Goal: Information Seeking & Learning: Learn about a topic

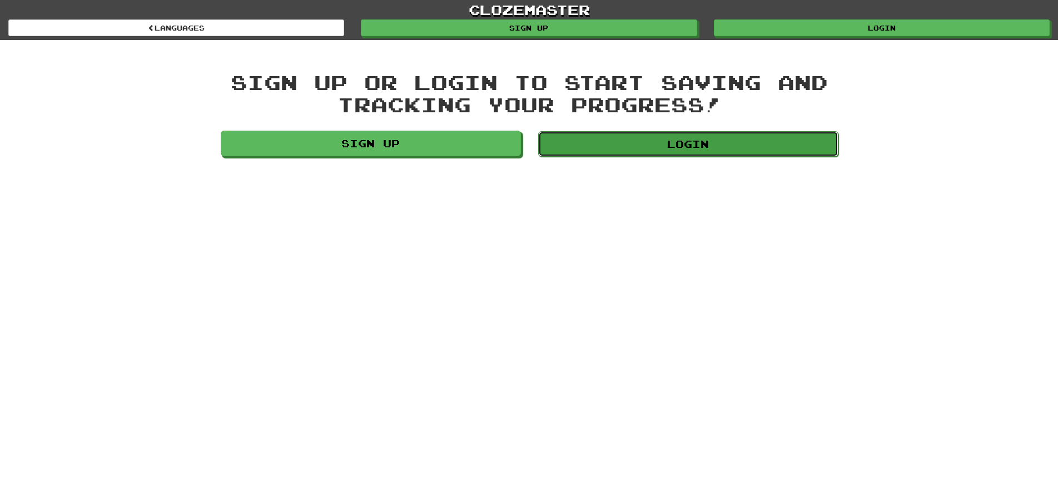
click at [753, 142] on link "Login" at bounding box center [688, 144] width 300 height 26
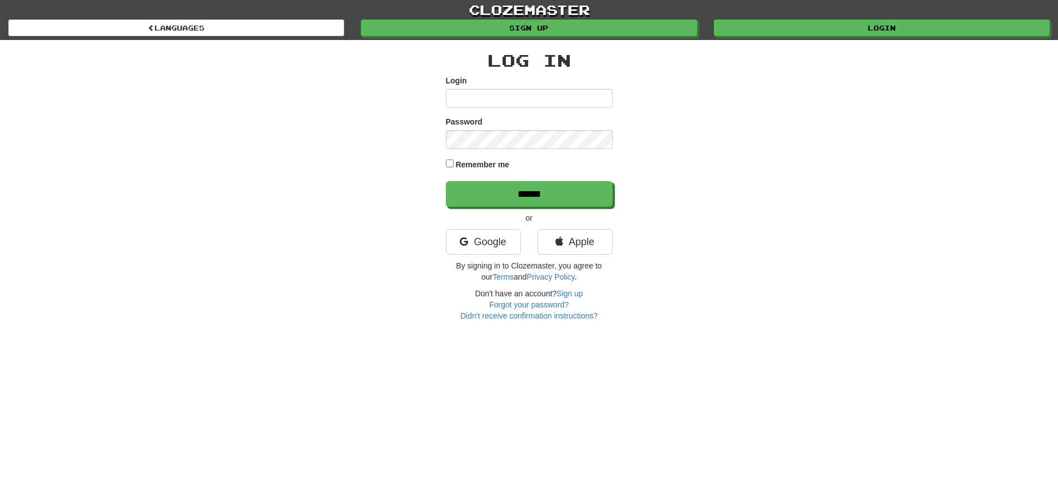
click at [478, 97] on input "Login" at bounding box center [529, 98] width 167 height 19
type input "********"
click at [498, 193] on input "******" at bounding box center [529, 195] width 167 height 26
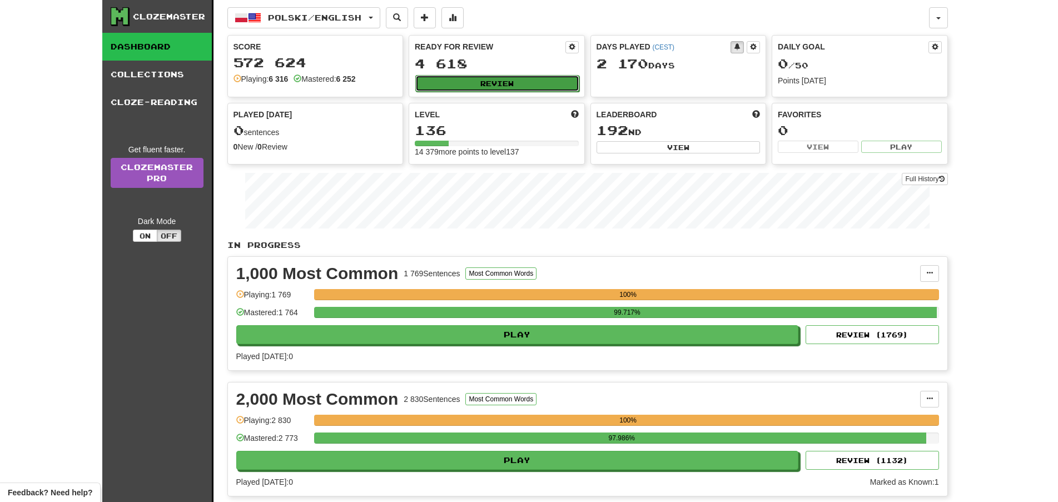
click at [499, 82] on button "Review" at bounding box center [497, 83] width 164 height 17
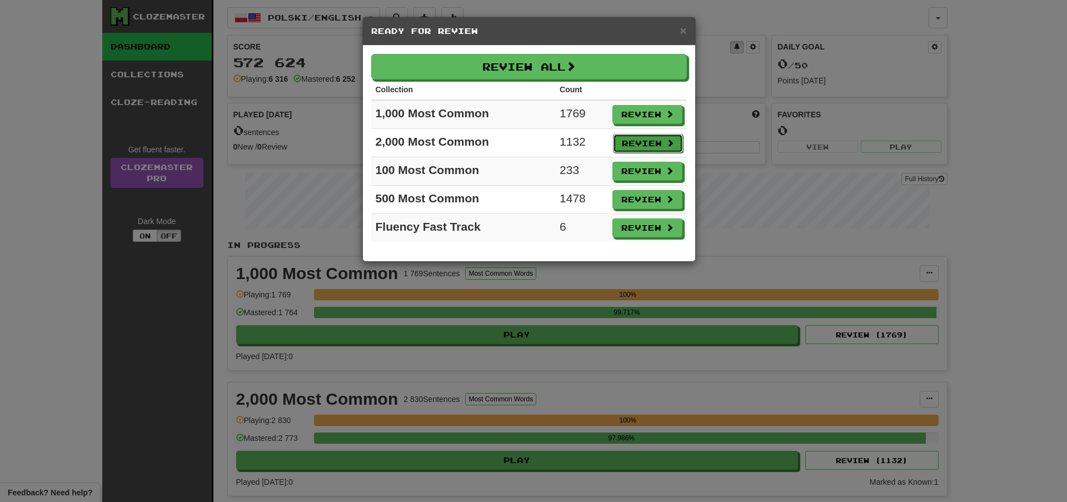
click at [652, 138] on button "Review" at bounding box center [648, 143] width 70 height 19
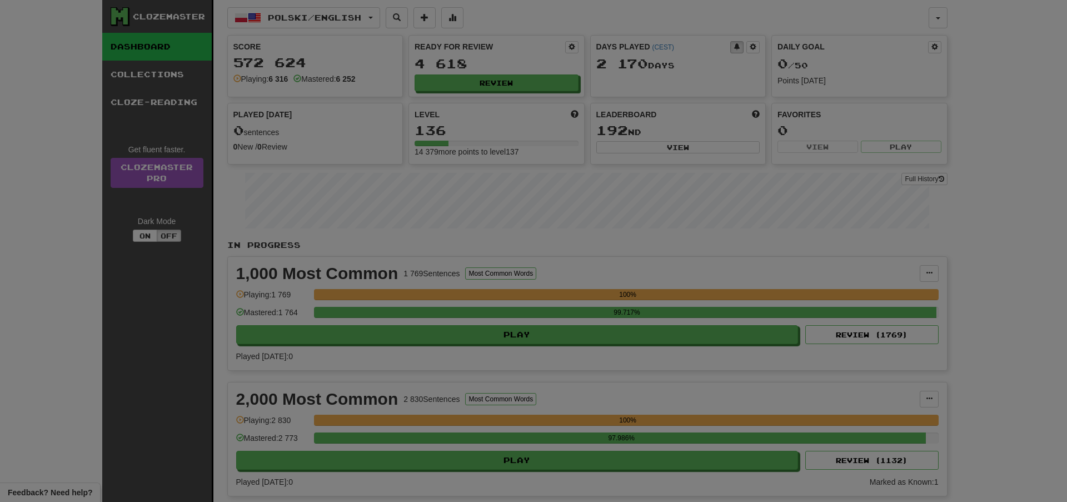
select select "**"
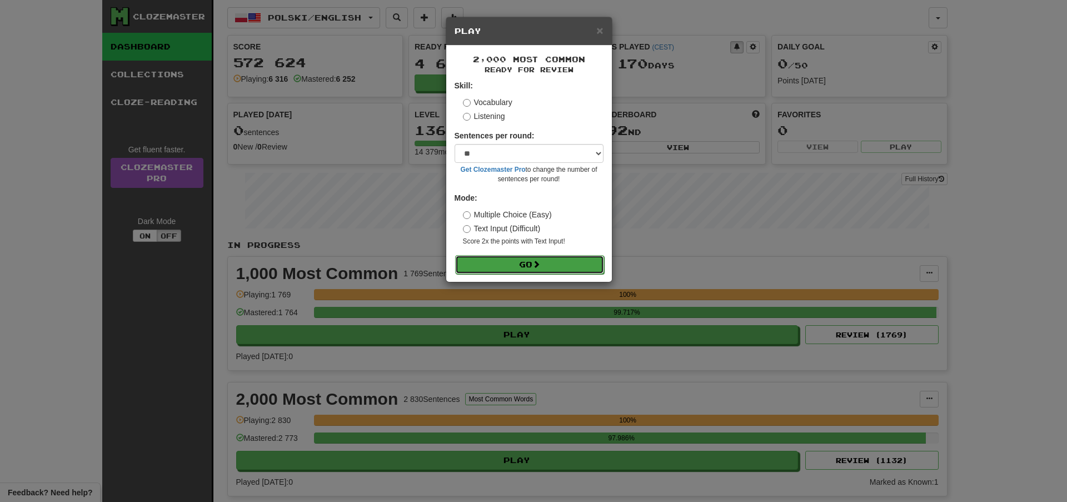
click at [555, 263] on button "Go" at bounding box center [529, 264] width 149 height 19
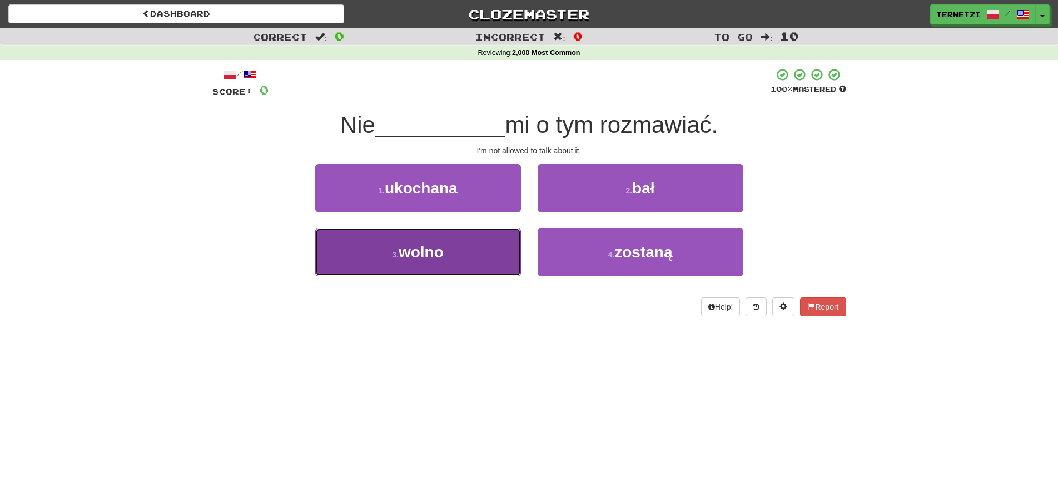
click at [486, 249] on button "3 . wolno" at bounding box center [418, 252] width 206 height 48
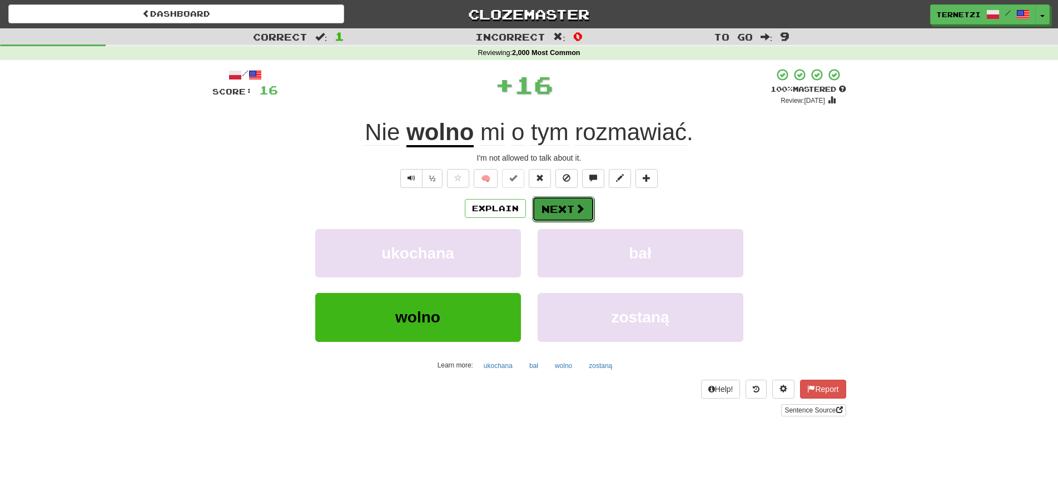
click at [571, 204] on button "Next" at bounding box center [563, 209] width 62 height 26
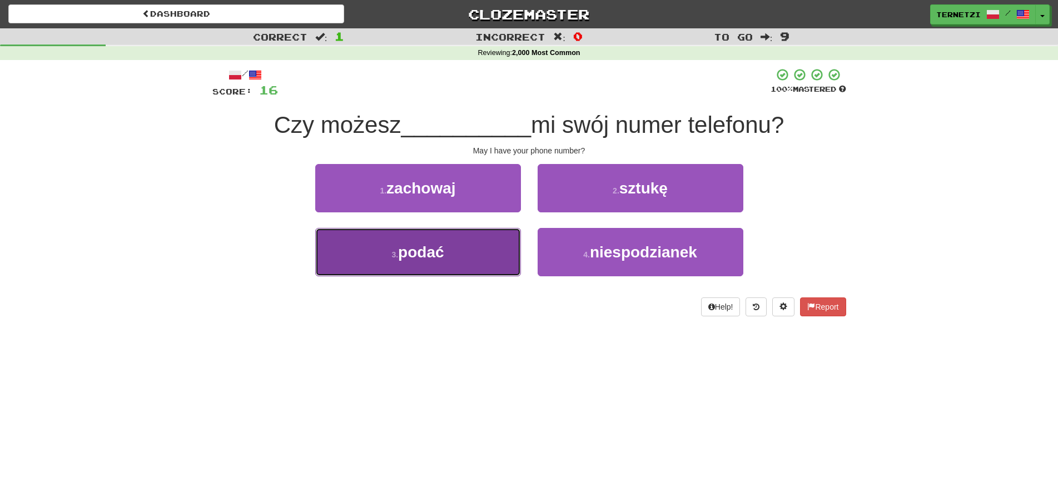
click at [487, 251] on button "3 . podać" at bounding box center [418, 252] width 206 height 48
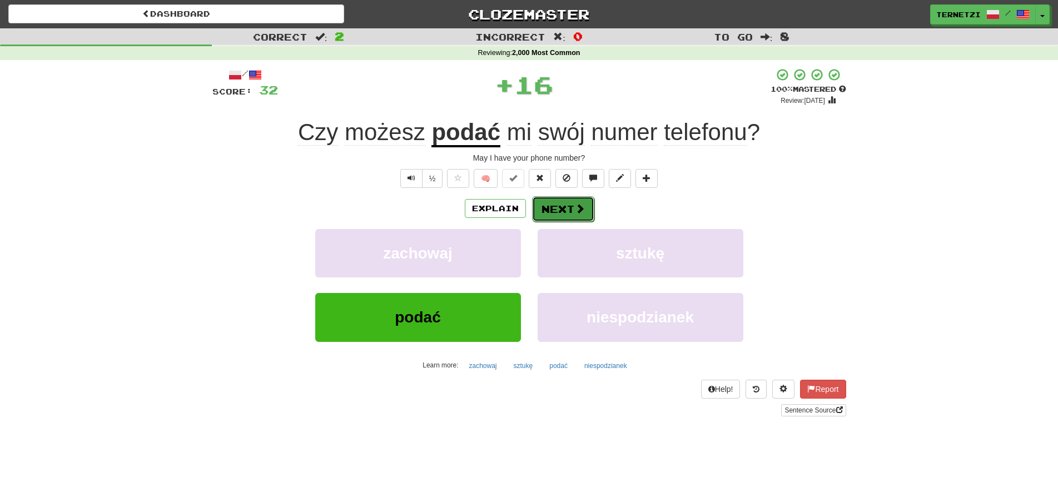
click at [563, 207] on button "Next" at bounding box center [563, 209] width 62 height 26
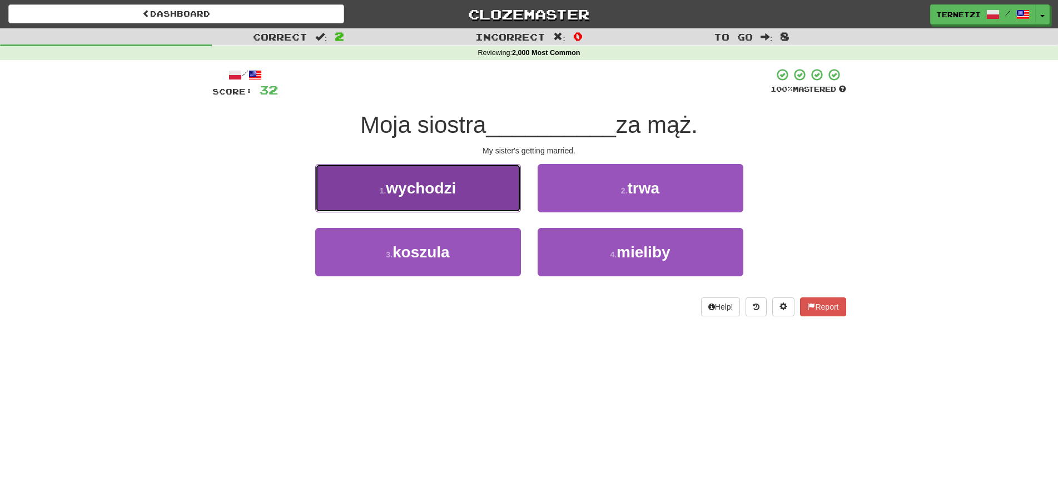
click at [501, 200] on button "1 . wychodzi" at bounding box center [418, 188] width 206 height 48
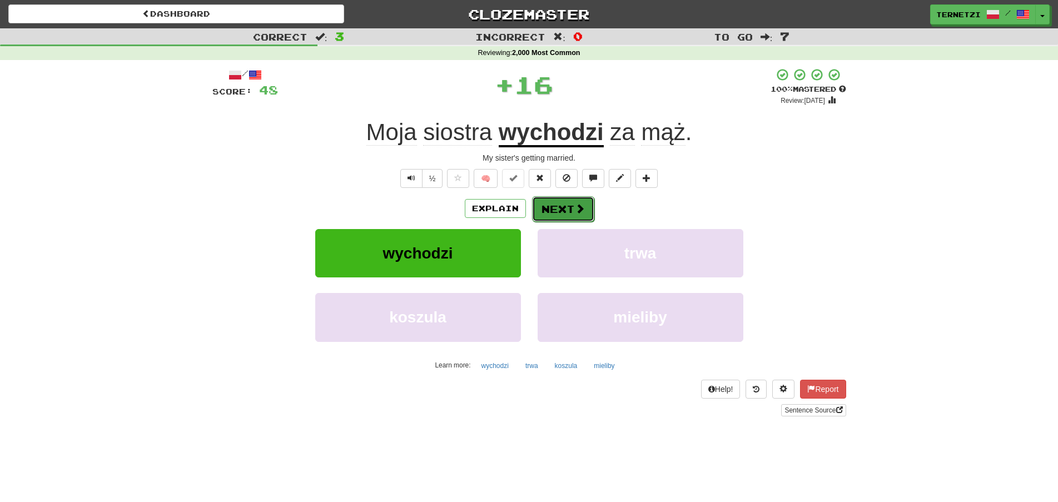
click at [557, 208] on button "Next" at bounding box center [563, 209] width 62 height 26
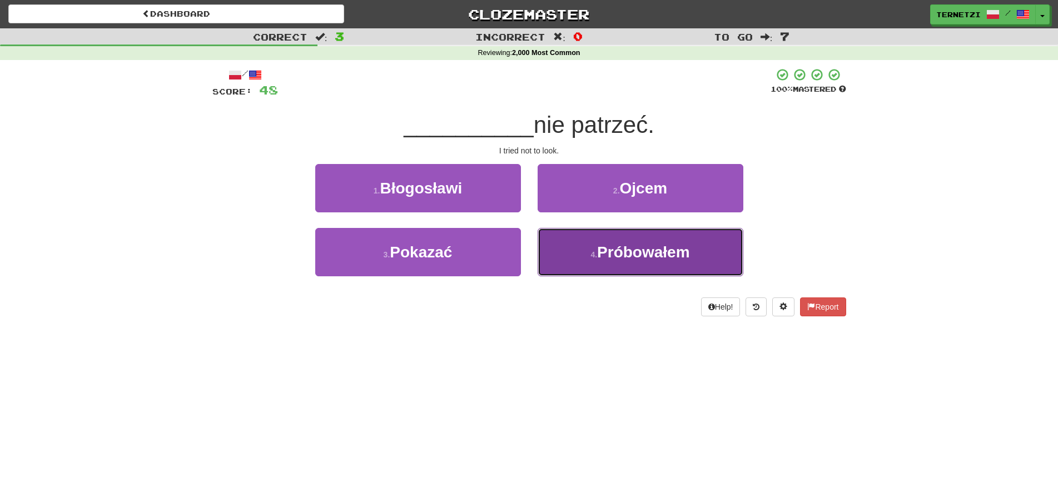
click at [566, 256] on button "4 . Próbowałem" at bounding box center [641, 252] width 206 height 48
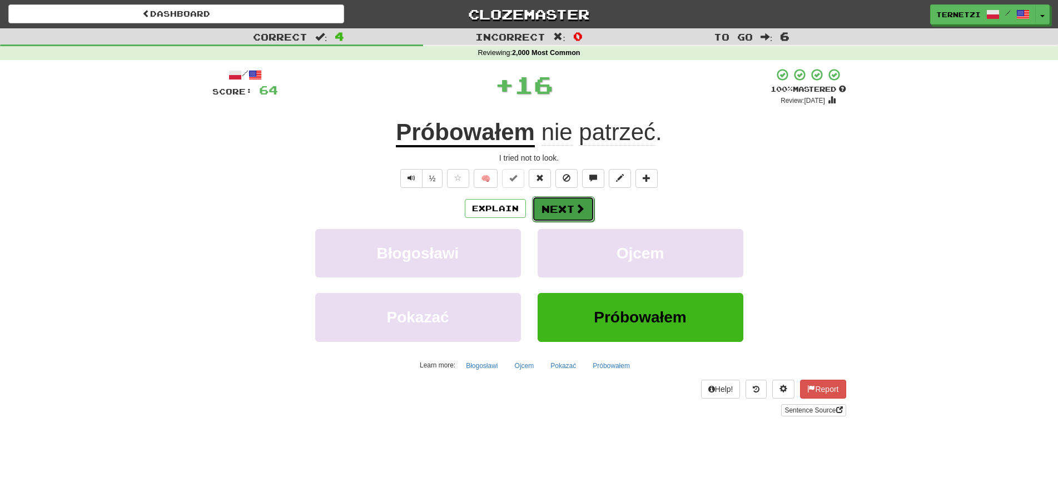
click at [550, 210] on button "Next" at bounding box center [563, 209] width 62 height 26
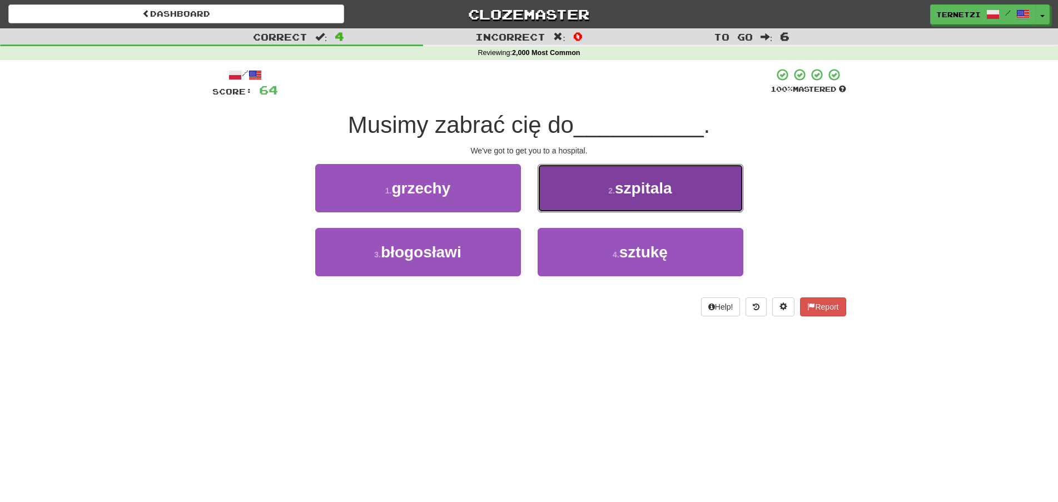
click at [555, 198] on button "2 . szpitala" at bounding box center [641, 188] width 206 height 48
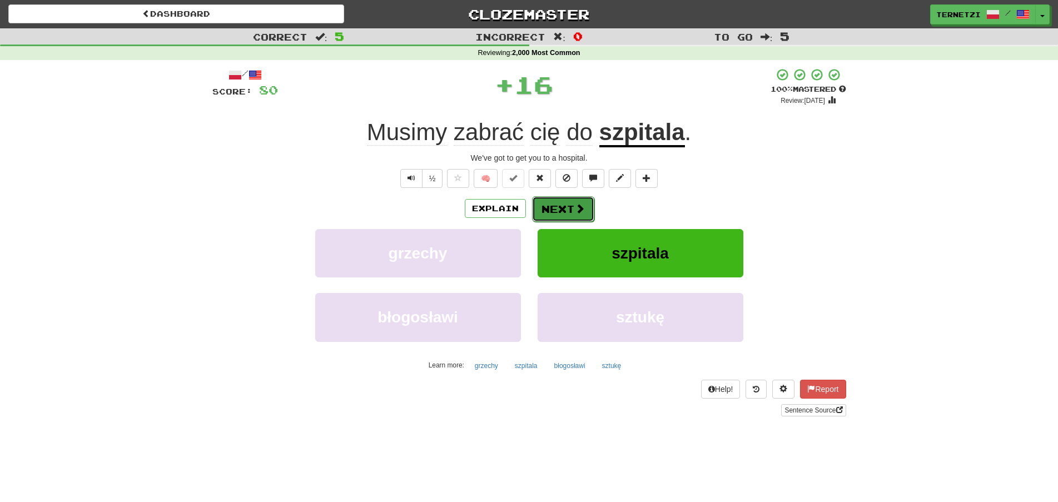
click at [558, 210] on button "Next" at bounding box center [563, 209] width 62 height 26
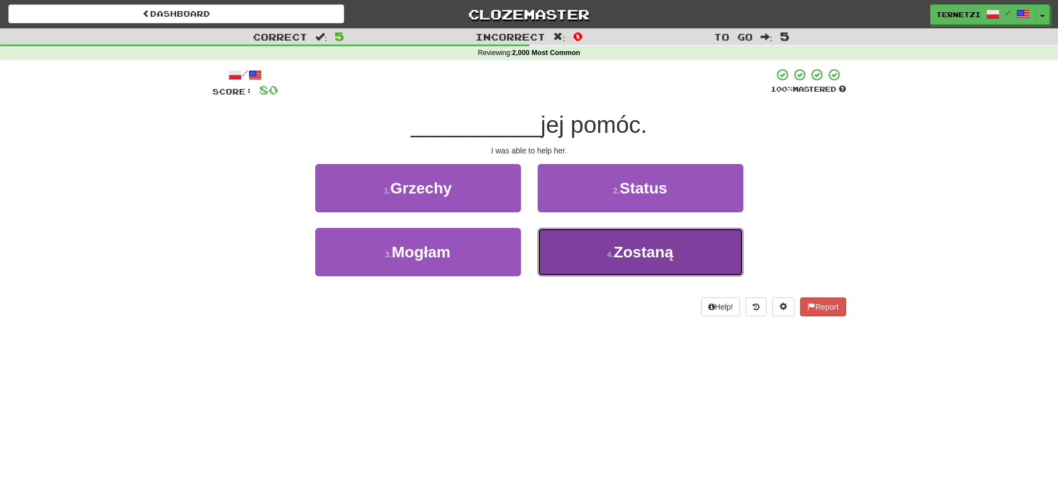
click at [581, 240] on button "4 . Zostaną" at bounding box center [641, 252] width 206 height 48
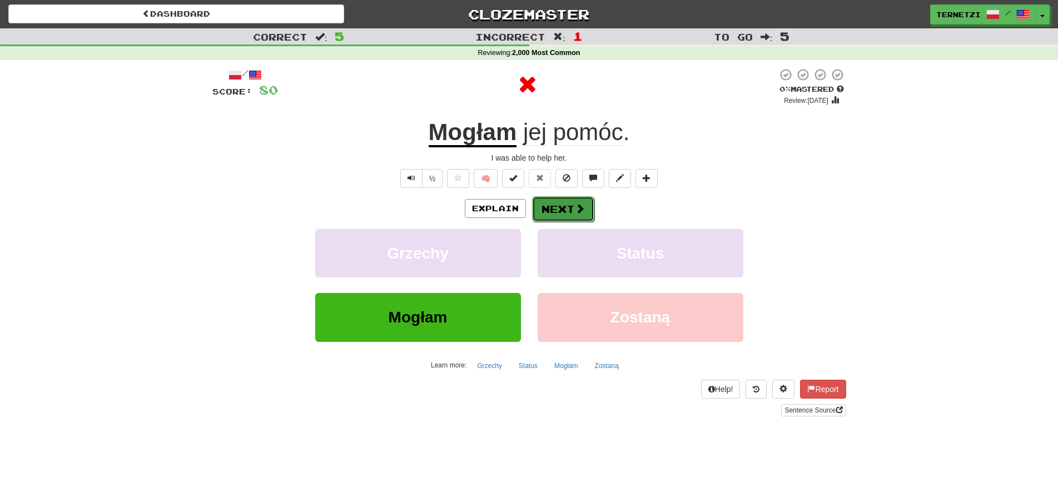
click at [559, 209] on button "Next" at bounding box center [563, 209] width 62 height 26
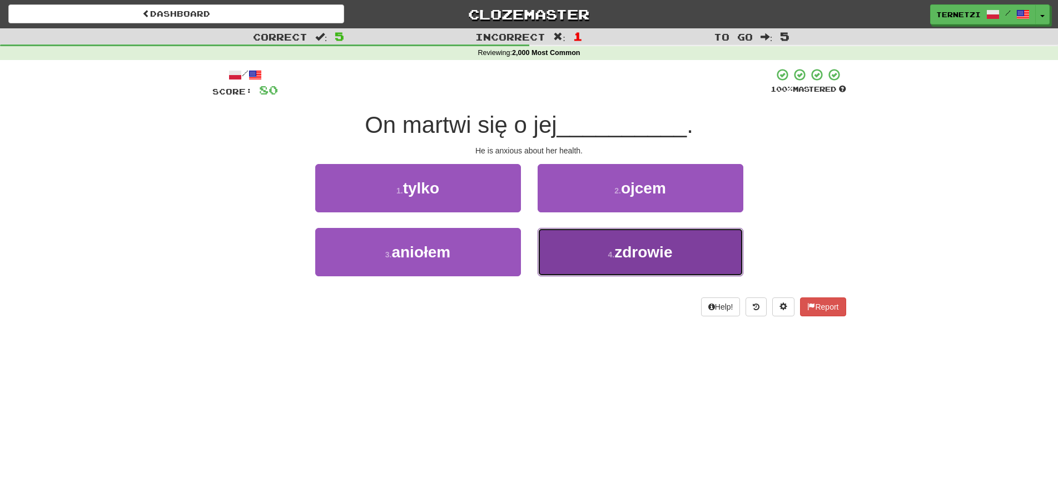
click at [585, 253] on button "4 . zdrowie" at bounding box center [641, 252] width 206 height 48
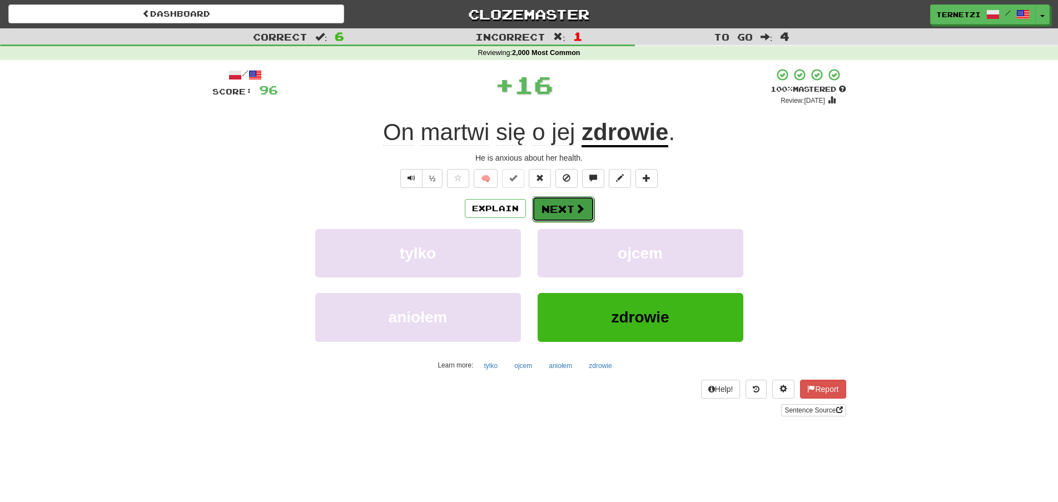
click at [564, 204] on button "Next" at bounding box center [563, 209] width 62 height 26
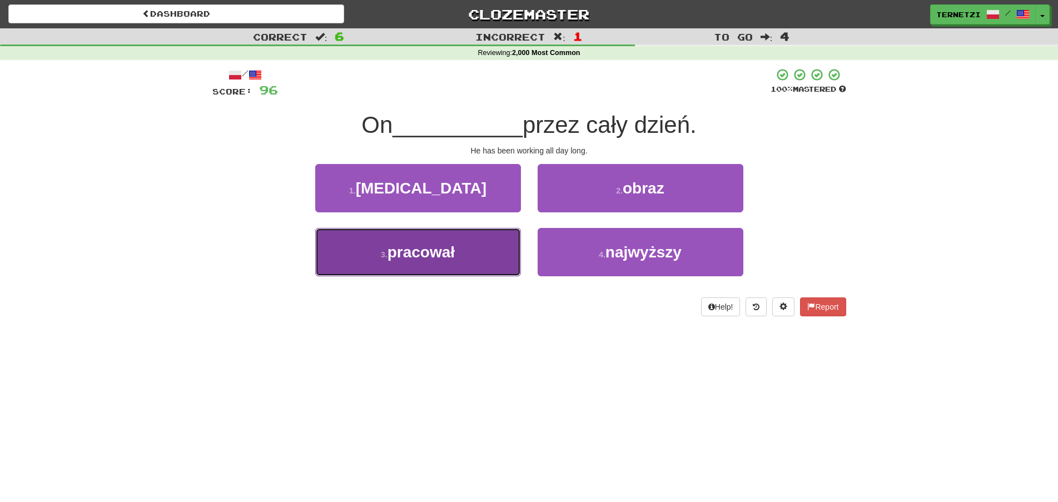
click at [493, 244] on button "3 . pracował" at bounding box center [418, 252] width 206 height 48
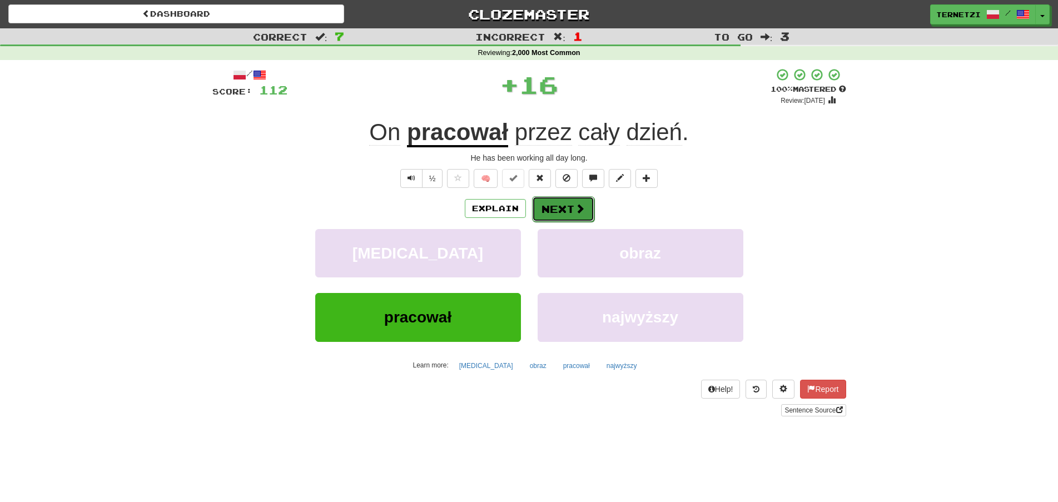
click at [565, 210] on button "Next" at bounding box center [563, 209] width 62 height 26
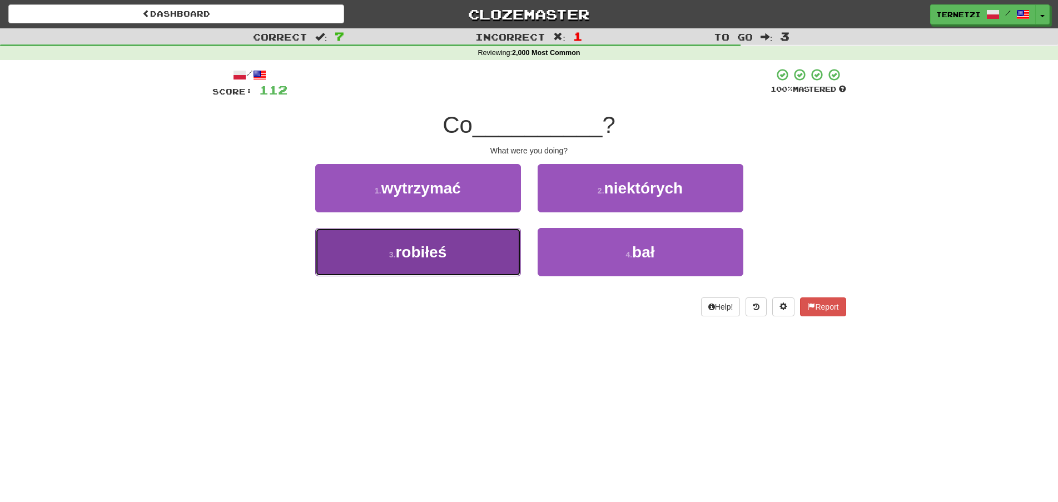
click at [495, 255] on button "3 . robiłeś" at bounding box center [418, 252] width 206 height 48
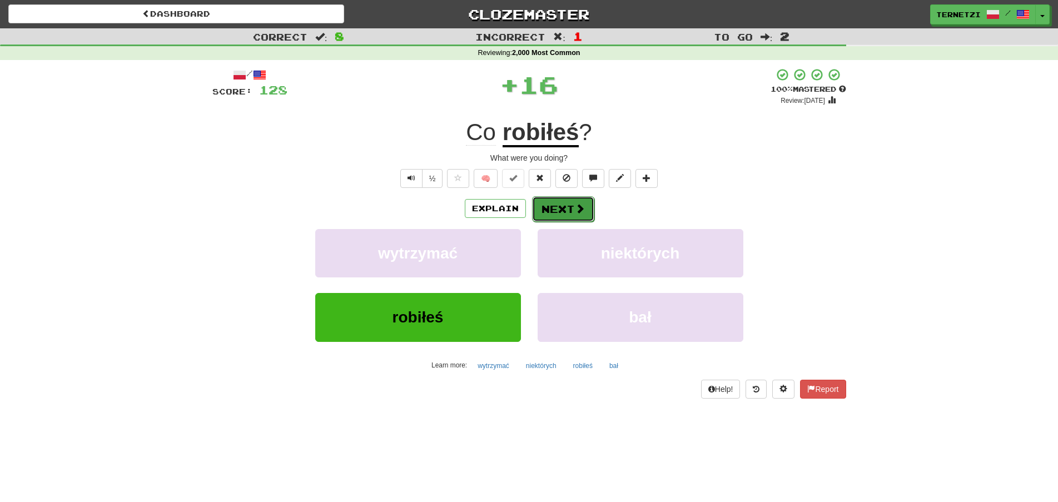
click at [552, 207] on button "Next" at bounding box center [563, 209] width 62 height 26
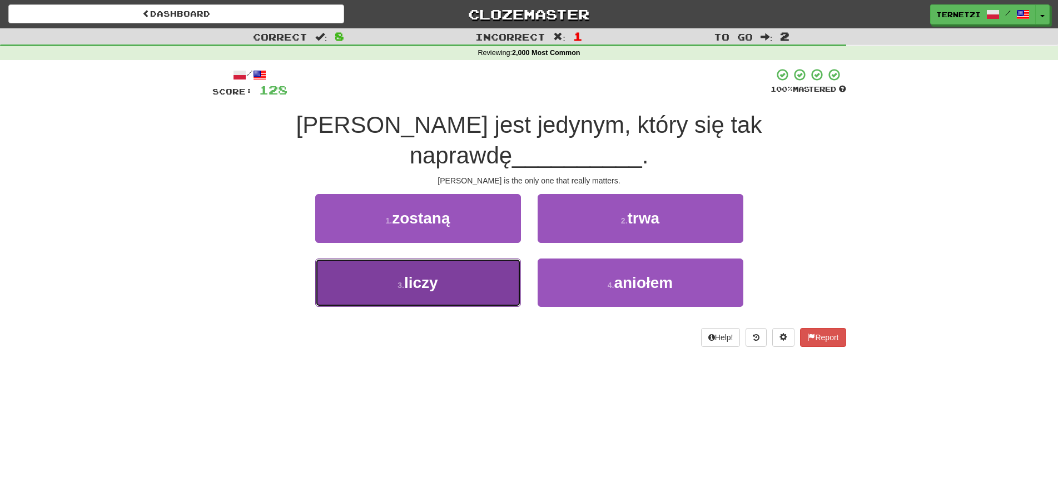
click at [488, 258] on button "3 . liczy" at bounding box center [418, 282] width 206 height 48
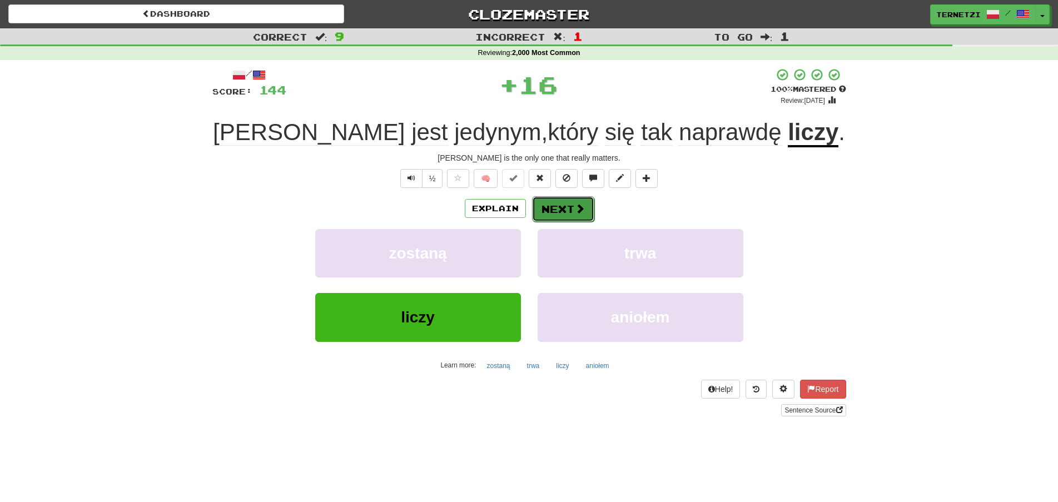
click at [553, 208] on button "Next" at bounding box center [563, 209] width 62 height 26
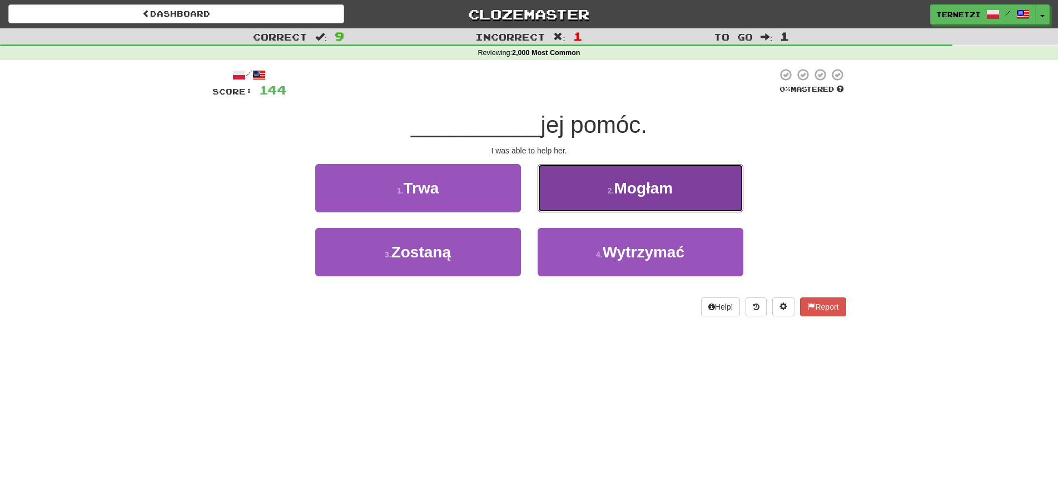
click at [580, 192] on button "2 . Mogłam" at bounding box center [641, 188] width 206 height 48
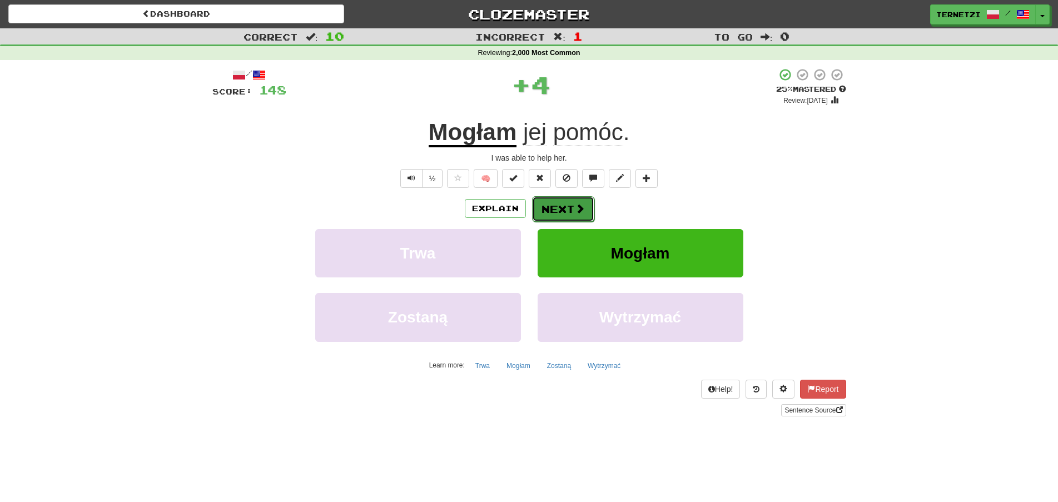
click at [575, 202] on button "Next" at bounding box center [563, 209] width 62 height 26
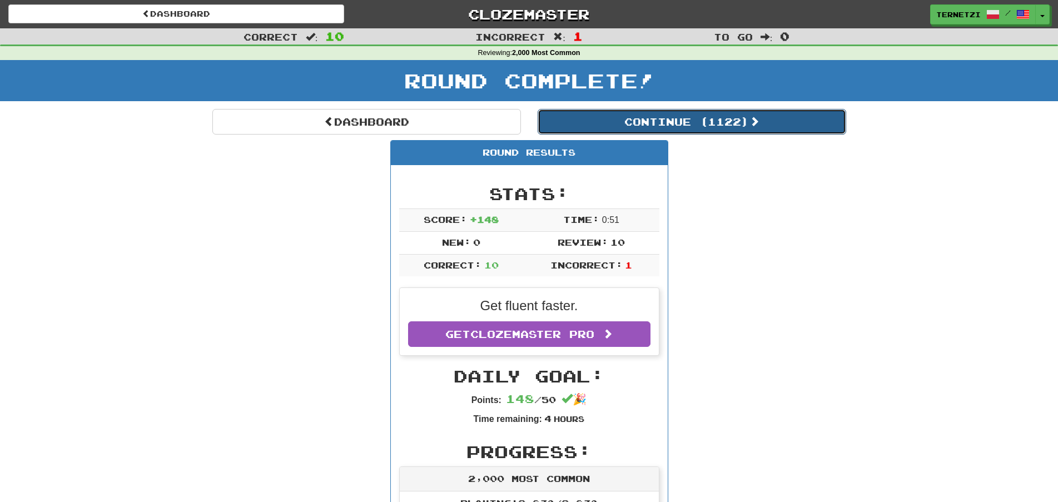
click at [733, 116] on button "Continue ( 1122 )" at bounding box center [692, 122] width 309 height 26
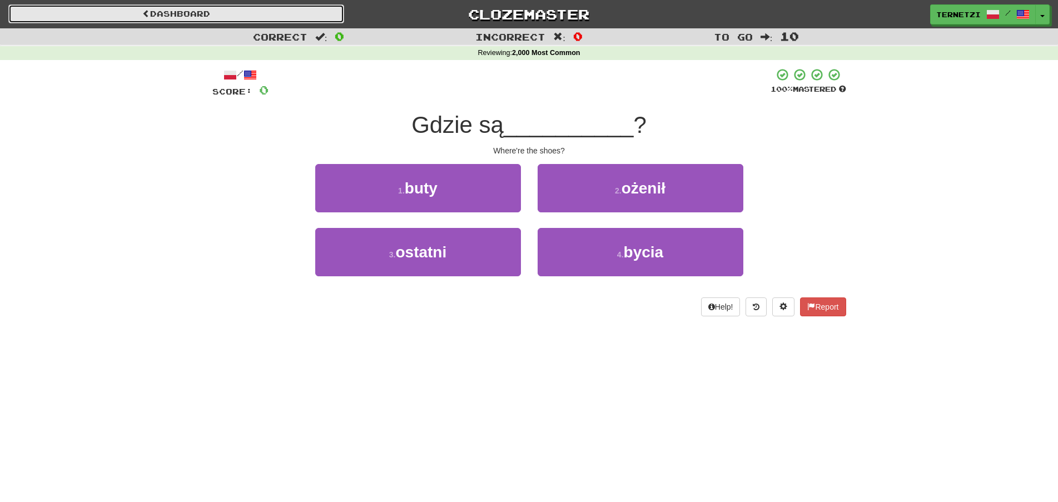
click at [181, 17] on link "Dashboard" at bounding box center [176, 13] width 336 height 19
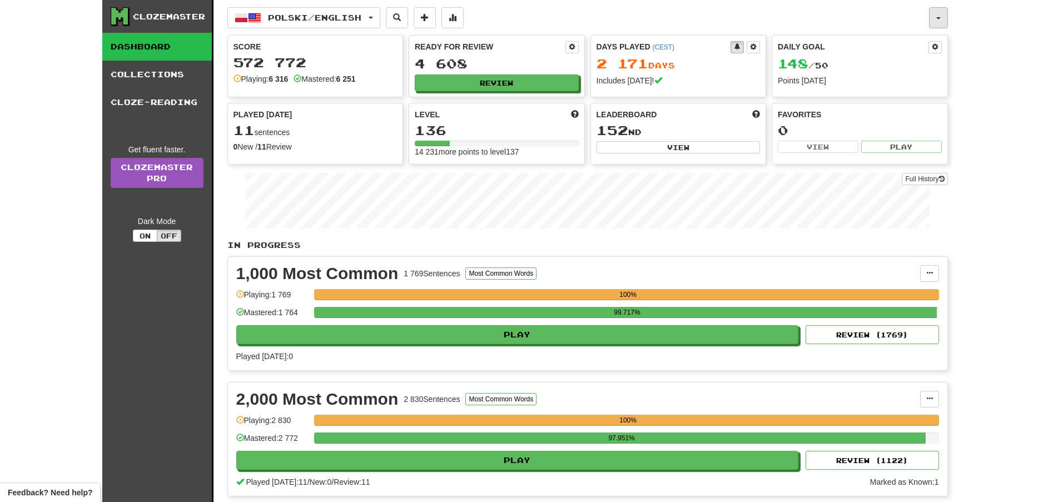
click at [942, 16] on button "button" at bounding box center [938, 17] width 19 height 21
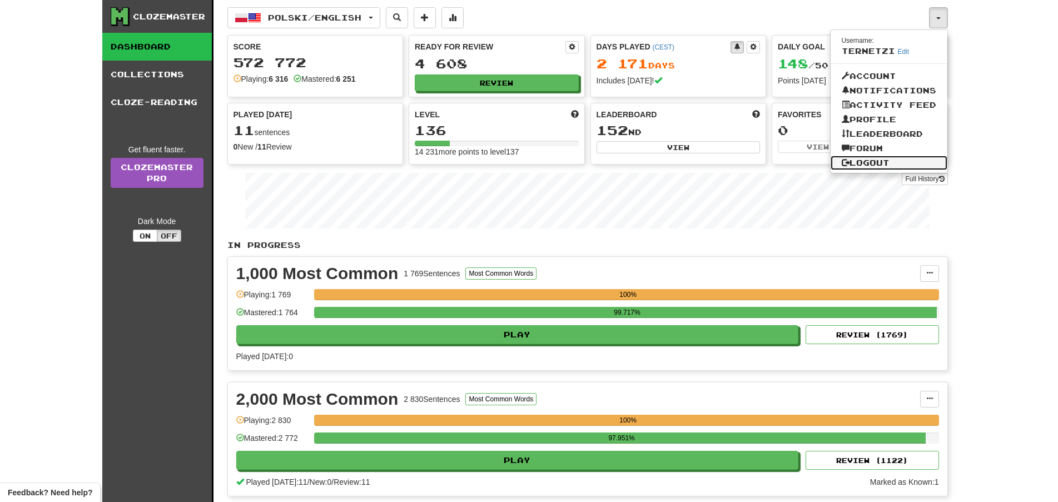
click at [893, 160] on link "Logout" at bounding box center [889, 163] width 117 height 14
